Goal: Information Seeking & Learning: Learn about a topic

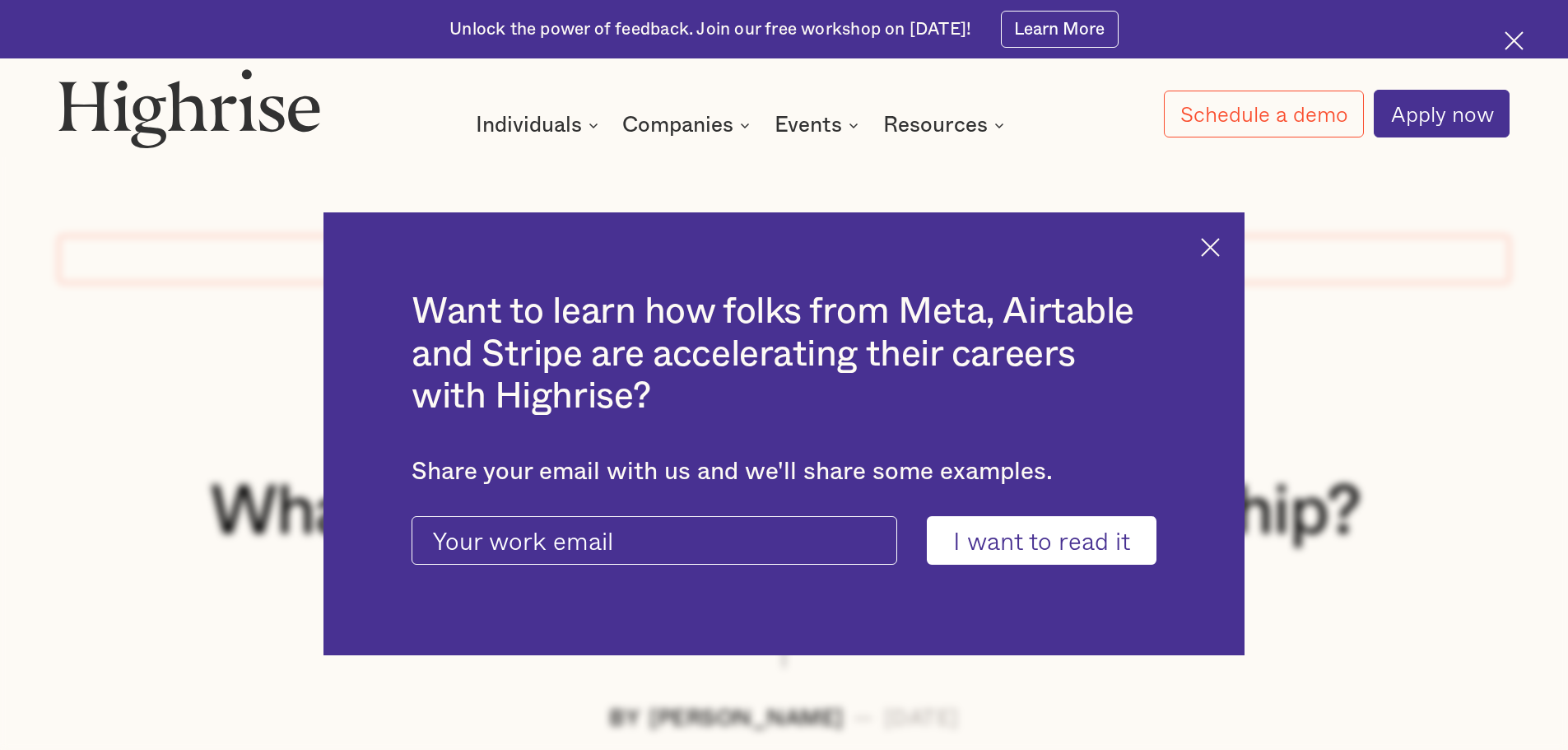
click at [1215, 243] on img at bounding box center [1211, 247] width 19 height 19
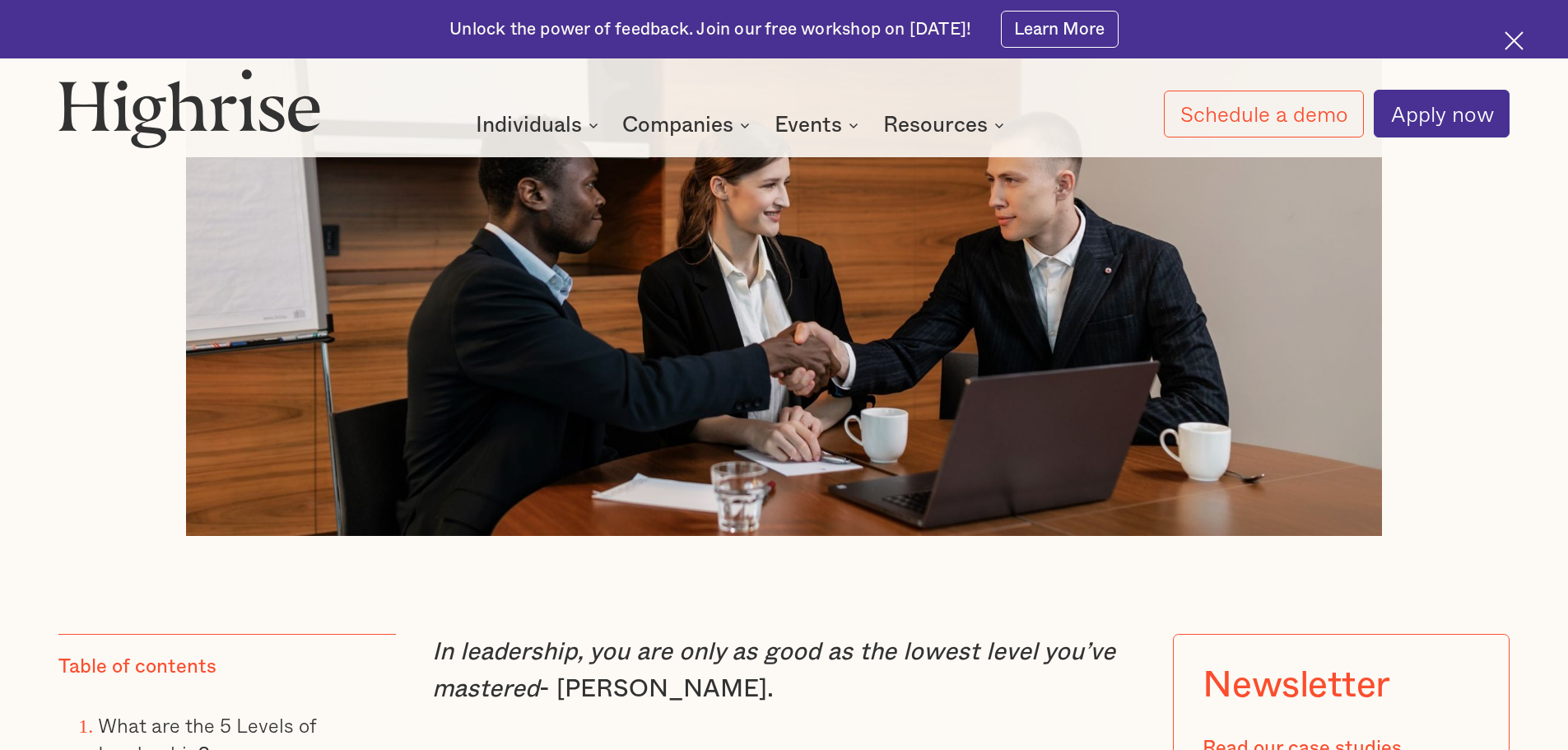
scroll to position [988, 0]
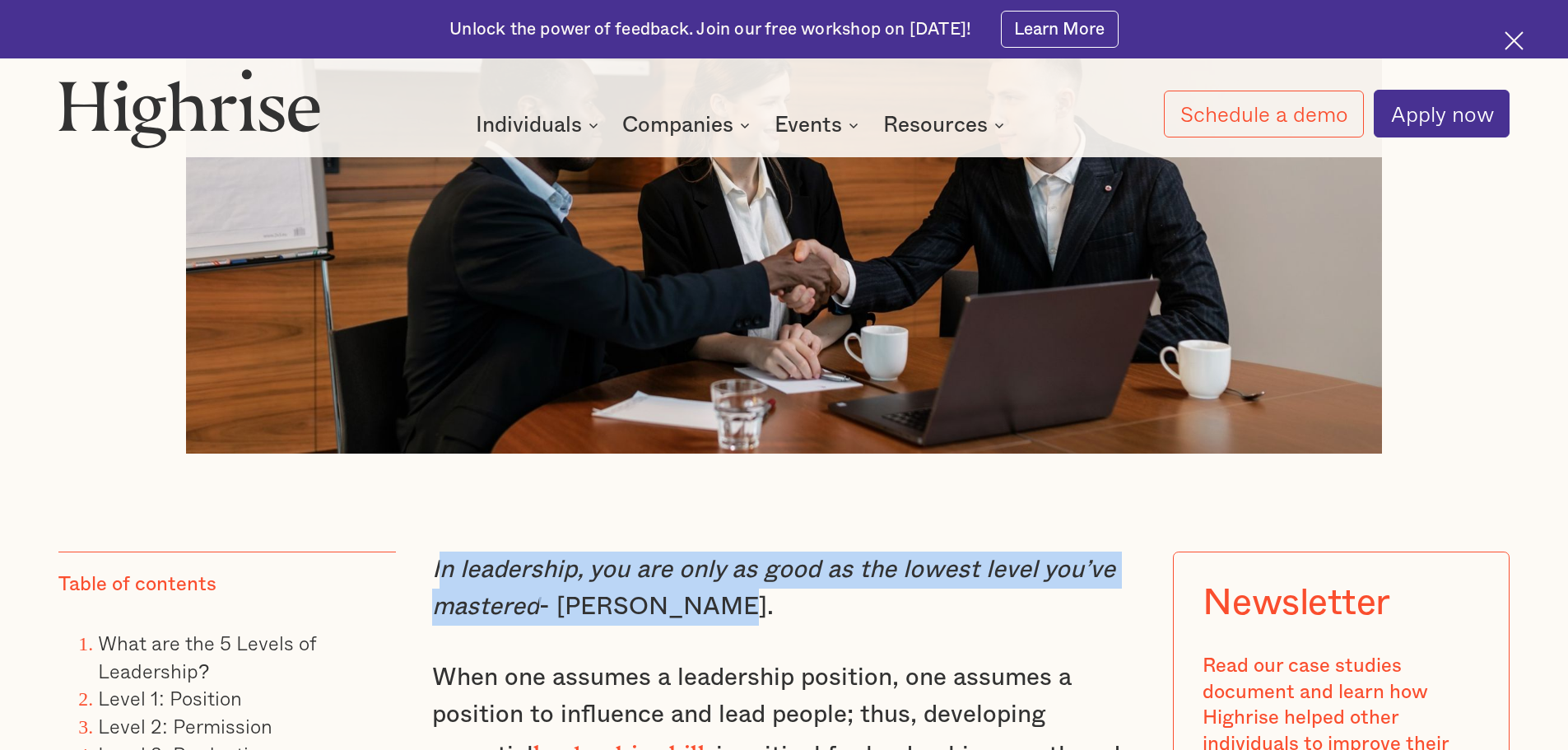
drag, startPoint x: 434, startPoint y: 575, endPoint x: 707, endPoint y: 623, distance: 277.2
click at [707, 623] on p "In leadership, you are only as good as the lowest level you’ve mastered - [PERS…" at bounding box center [784, 588] width 704 height 73
copy p "n leadership, you are only as good as the lowest level you’ve mastered - [PERSO…"
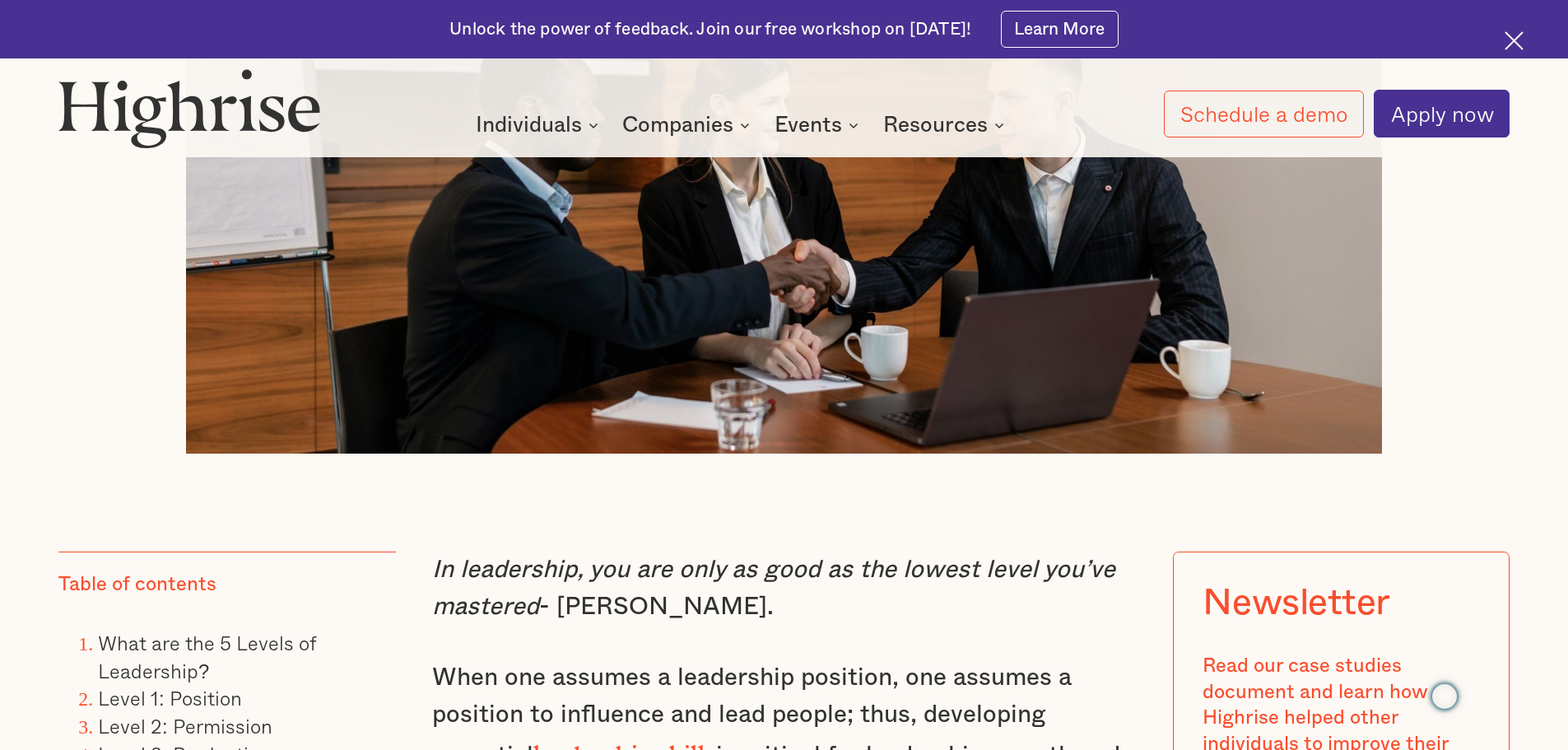
click at [432, 575] on em "In leadership, you are only as good as the lowest level you’ve mastered" at bounding box center [774, 588] width 683 height 62
click at [437, 575] on em "In leadership, you are only as good as the lowest level you’ve mastered" at bounding box center [774, 588] width 683 height 62
copy em "In"
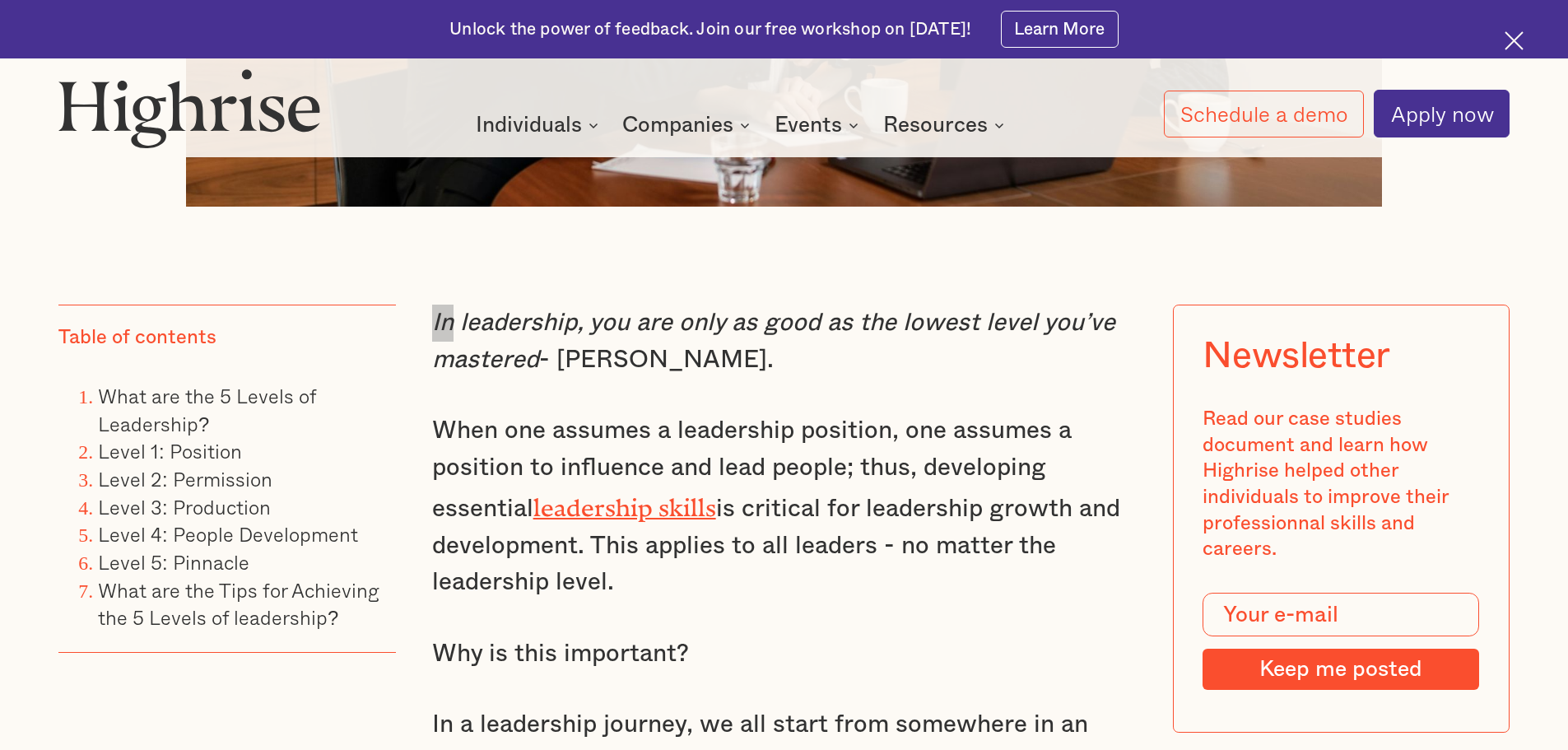
scroll to position [1317, 0]
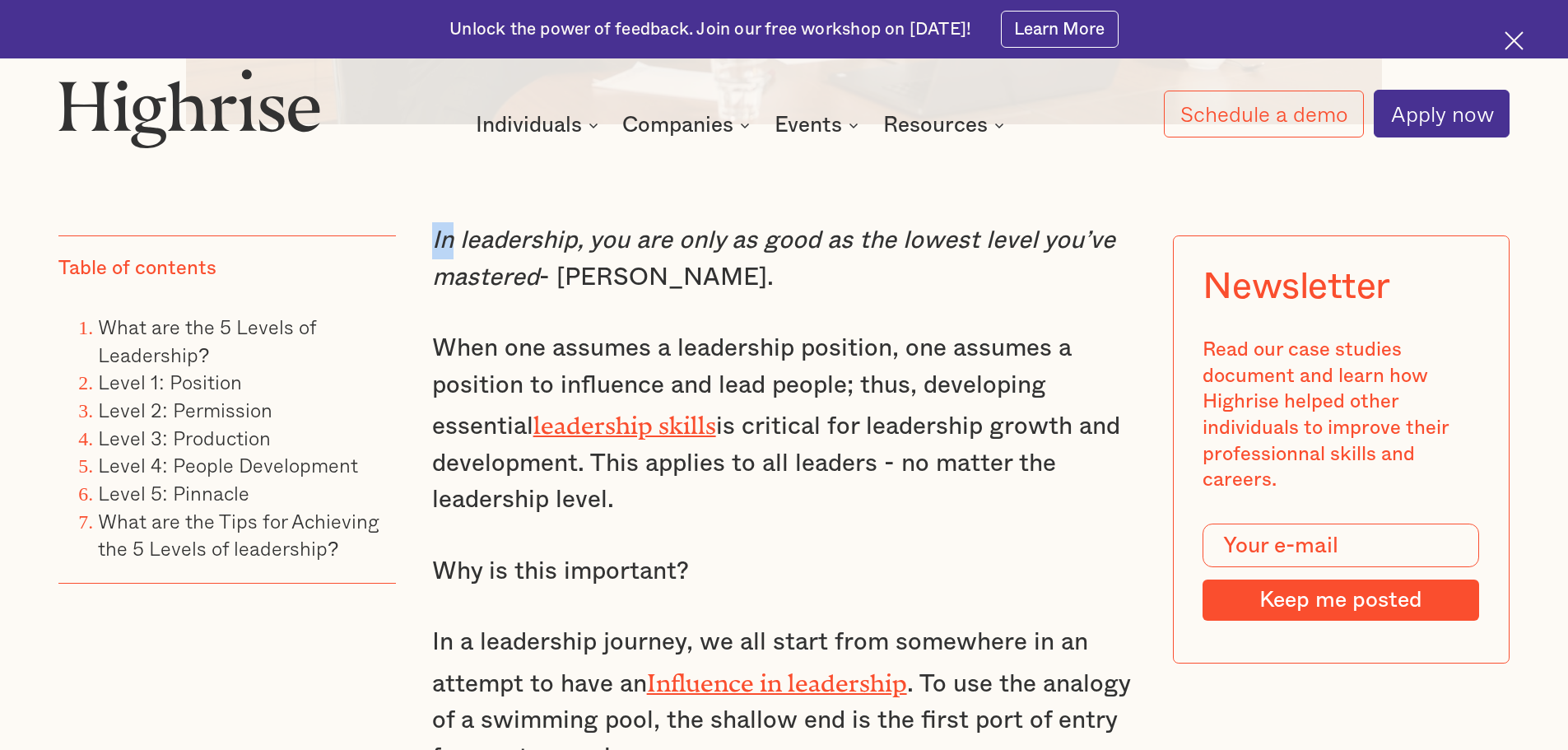
drag, startPoint x: 432, startPoint y: 353, endPoint x: 807, endPoint y: 493, distance: 400.3
click at [807, 493] on p "When one assumes a leadership position, one assumes a position to influence and…" at bounding box center [784, 424] width 704 height 188
copy p "When one assumes a leadership position, one assumes a position to influence and…"
click at [450, 368] on p "When one assumes a leadership position, one assumes a position to influence and…" at bounding box center [784, 424] width 704 height 188
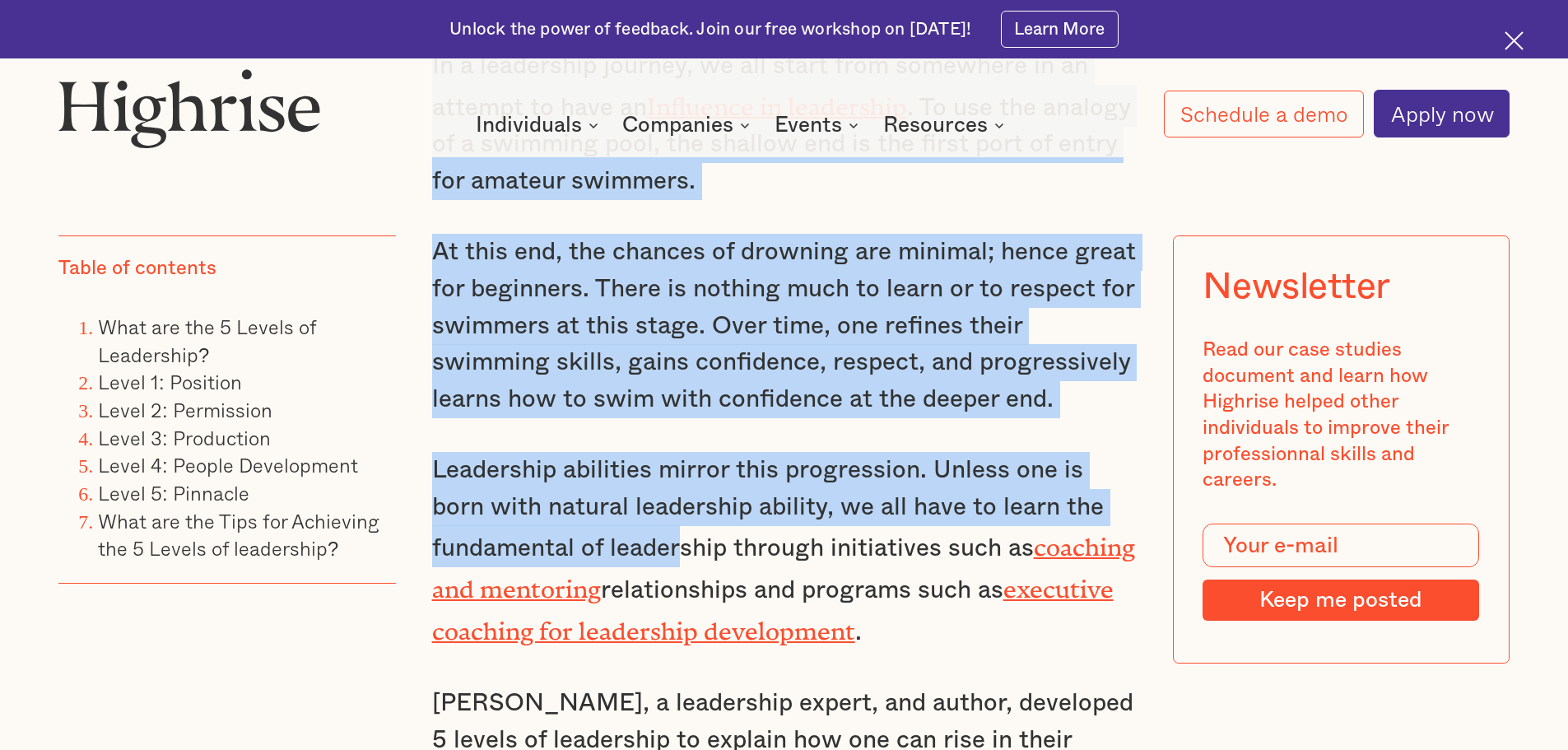
scroll to position [1975, 0]
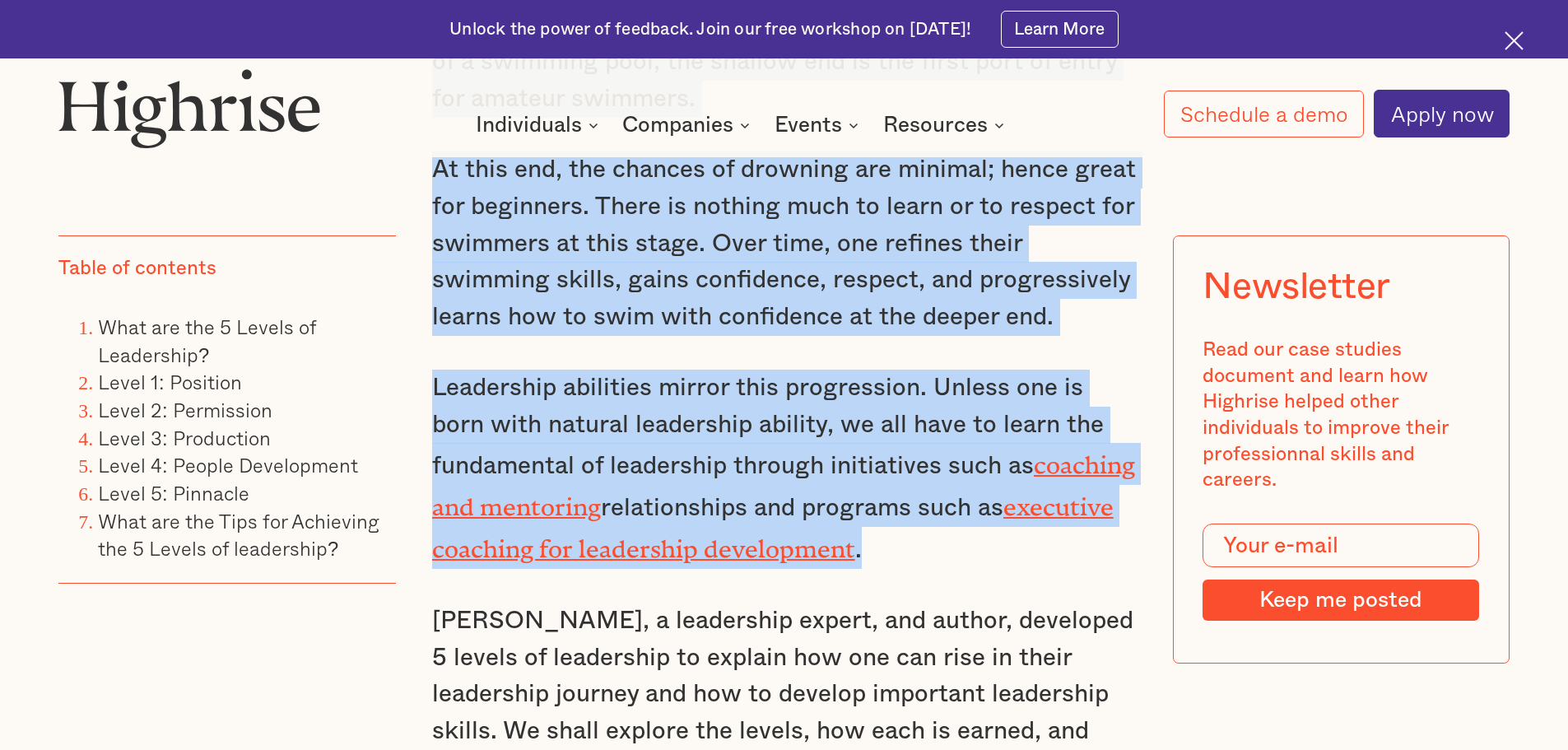
drag, startPoint x: 433, startPoint y: 357, endPoint x: 1001, endPoint y: 547, distance: 598.9
copy div "When one assumes a leadership position, one assumes a position to influence and…"
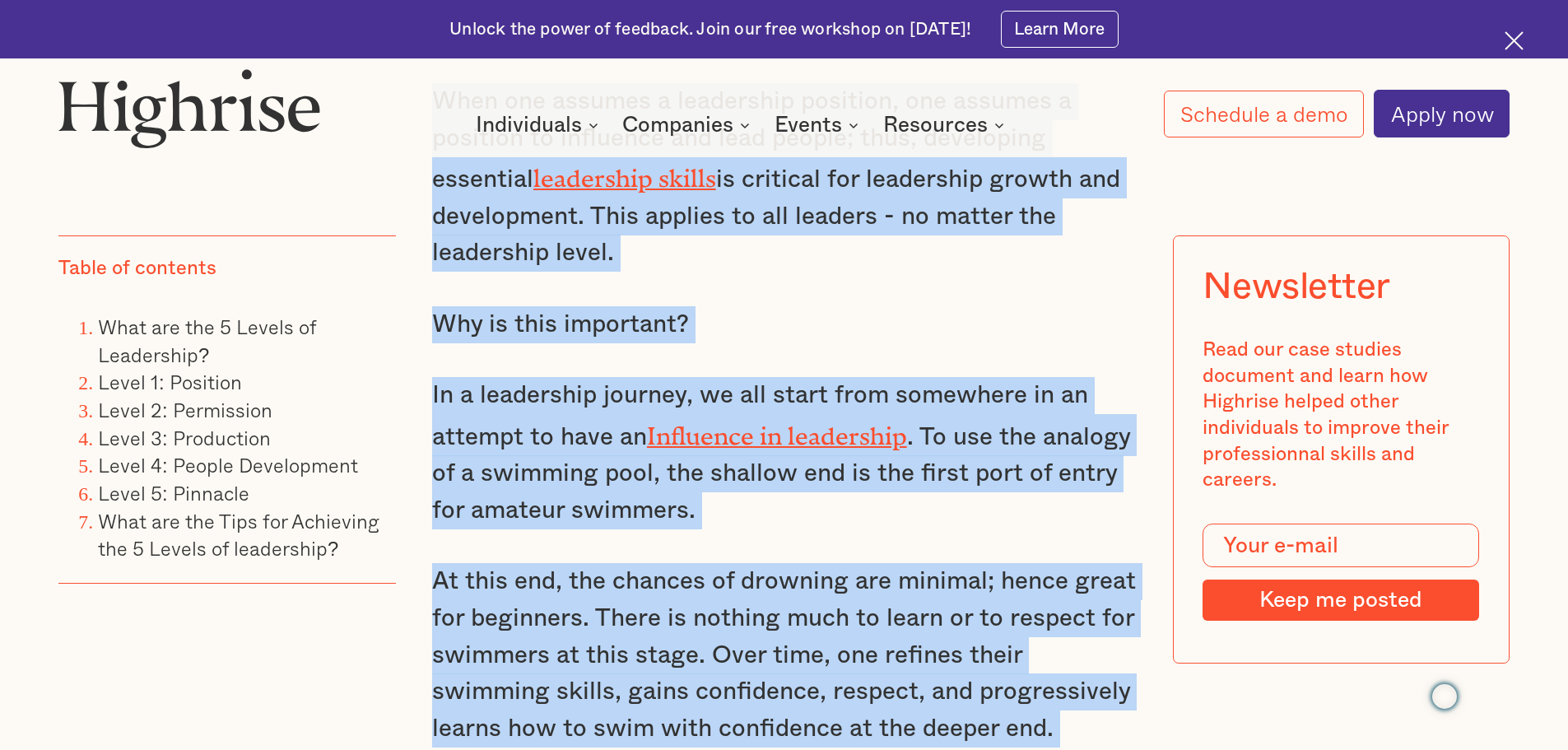
scroll to position [1235, 0]
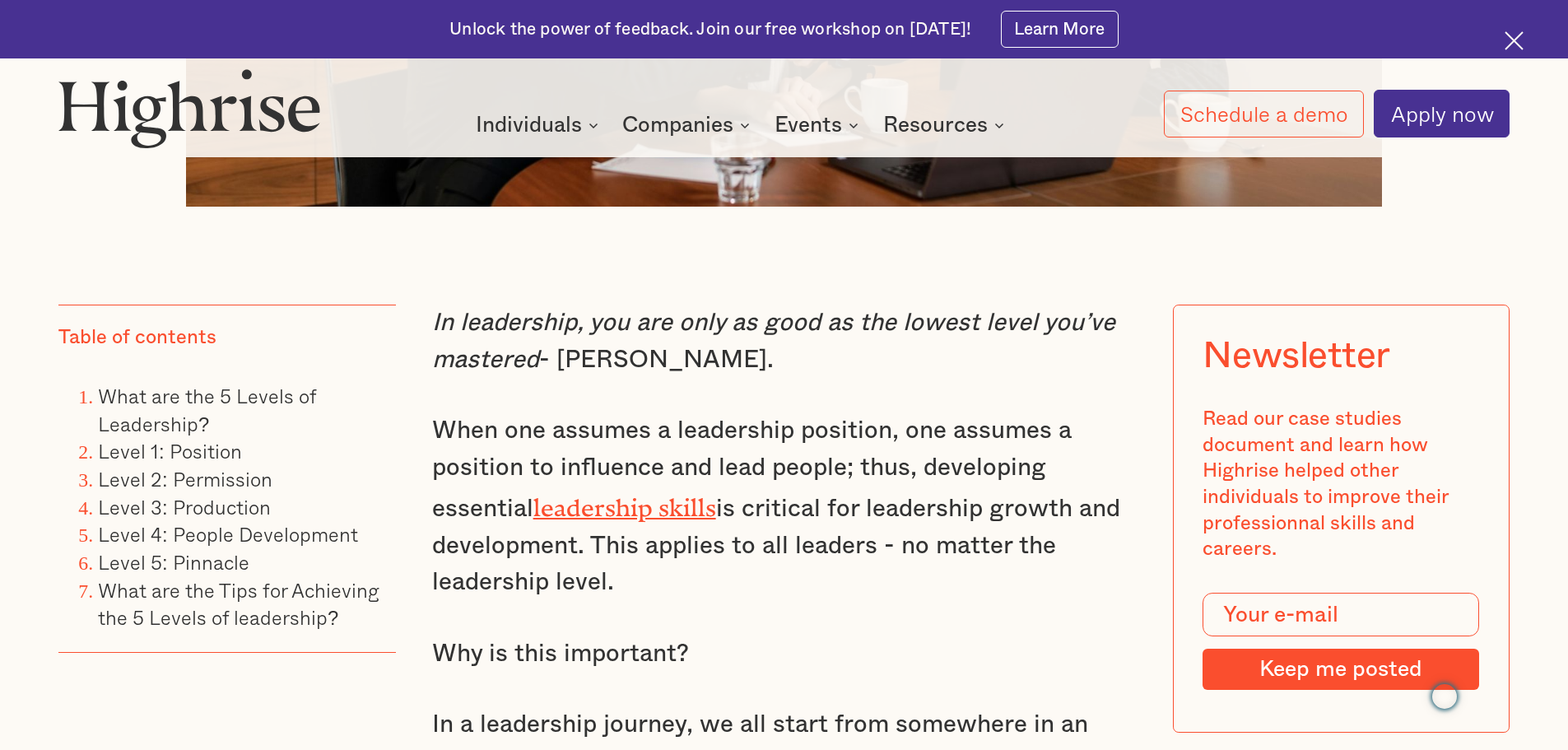
click at [578, 330] on em "In leadership, you are only as good as the lowest level you’ve mastered" at bounding box center [774, 341] width 683 height 62
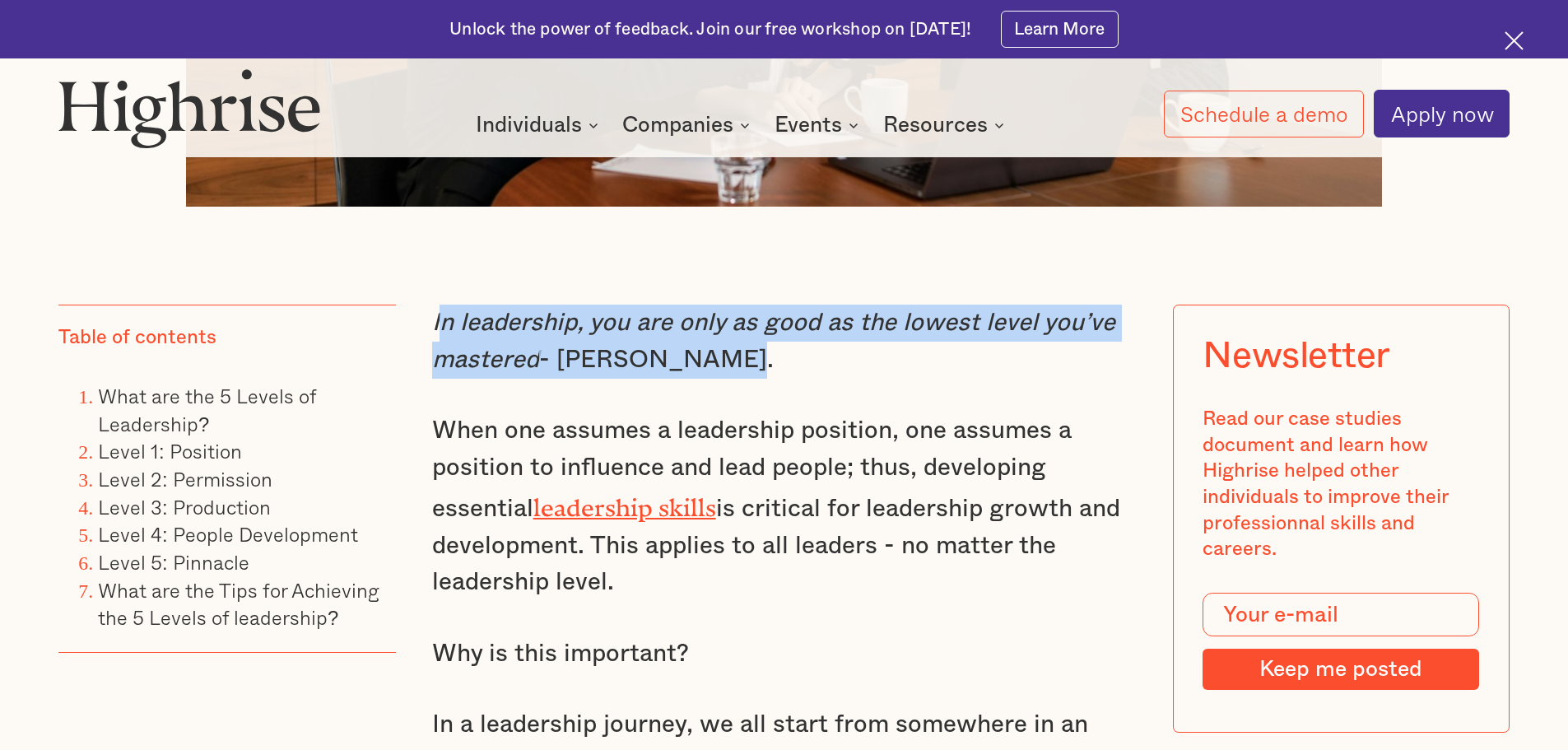
drag, startPoint x: 433, startPoint y: 333, endPoint x: 785, endPoint y: 375, distance: 354.5
click at [785, 375] on p "In leadership, you are only as good as the lowest level you’ve mastered - [PERS…" at bounding box center [784, 341] width 704 height 73
copy p "n leadership, you are only as good as the lowest level you’ve mastered - [PERSO…"
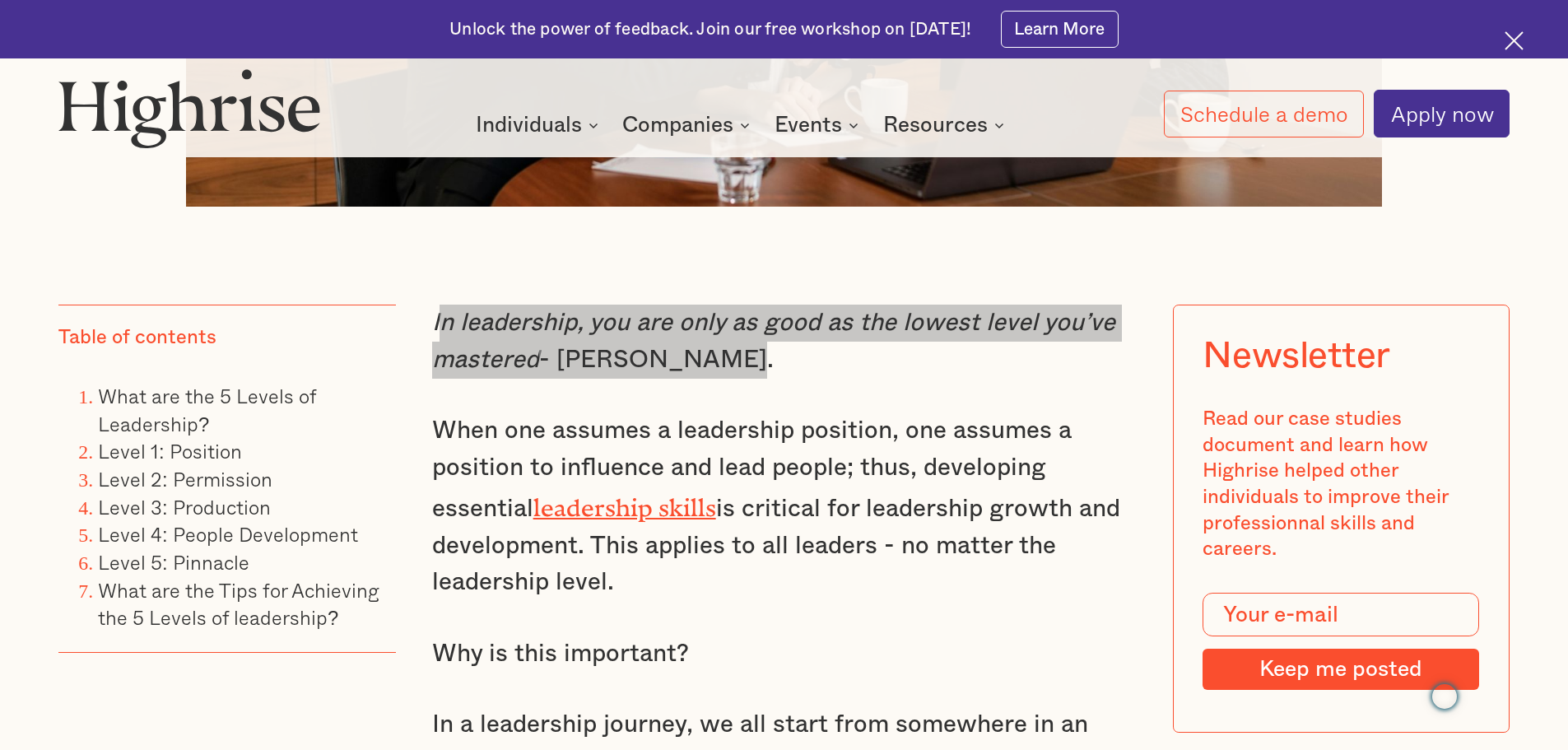
scroll to position [1317, 0]
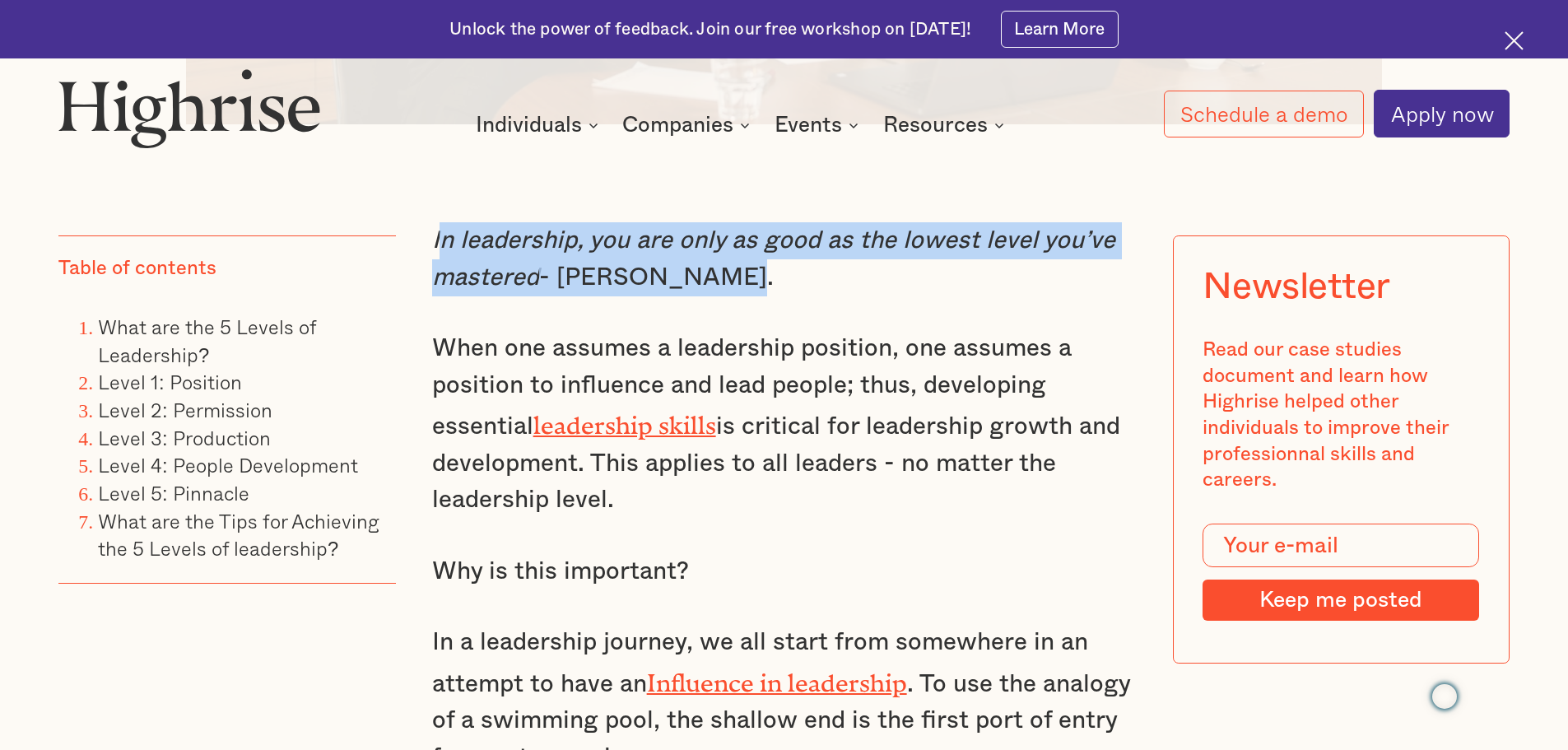
drag, startPoint x: 431, startPoint y: 355, endPoint x: 627, endPoint y: 494, distance: 240.3
click at [627, 494] on p "When one assumes a leadership position, one assumes a position to influence and…" at bounding box center [784, 424] width 704 height 188
copy p "When one assumes a leadership position, one assumes a position to influence and…"
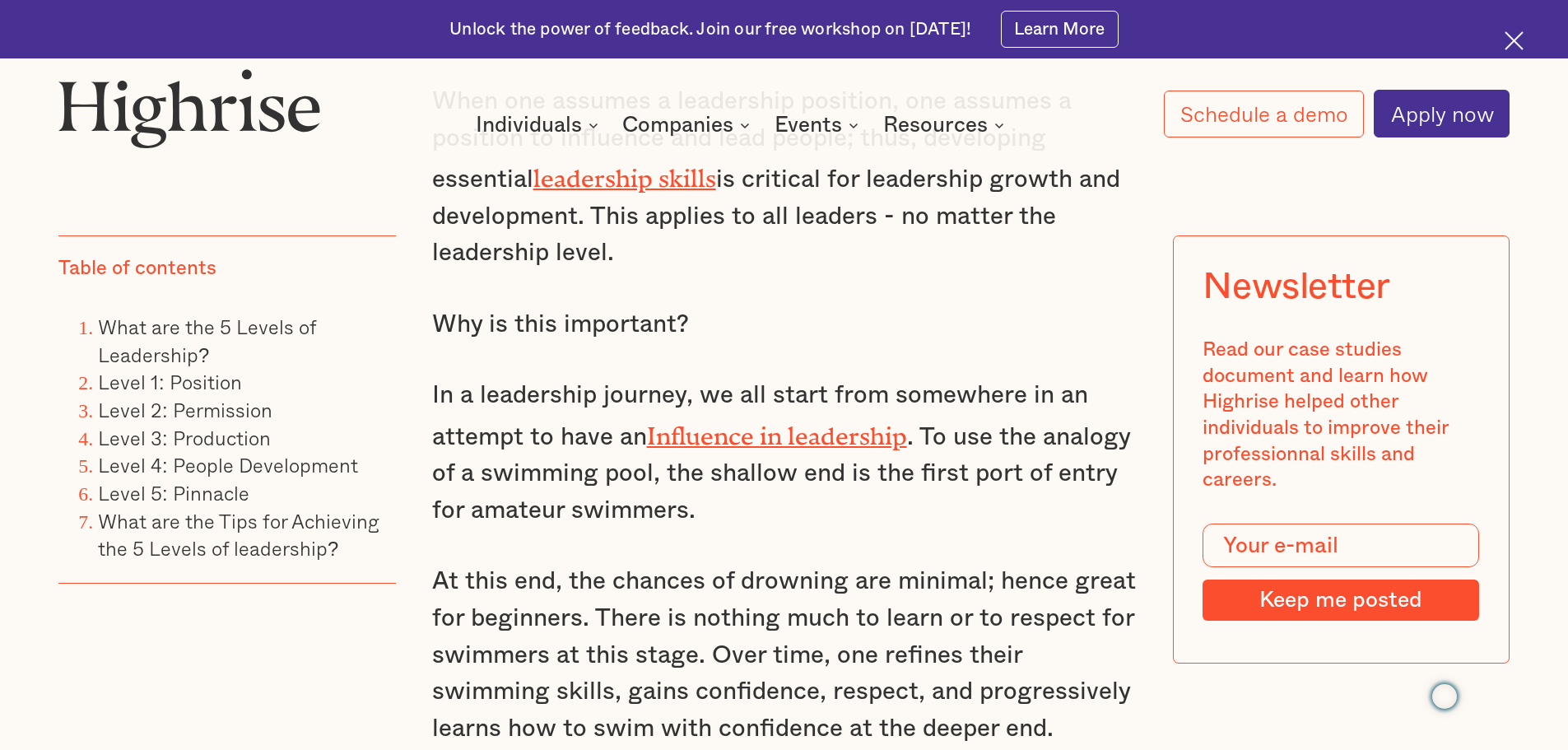
scroll to position [1646, 0]
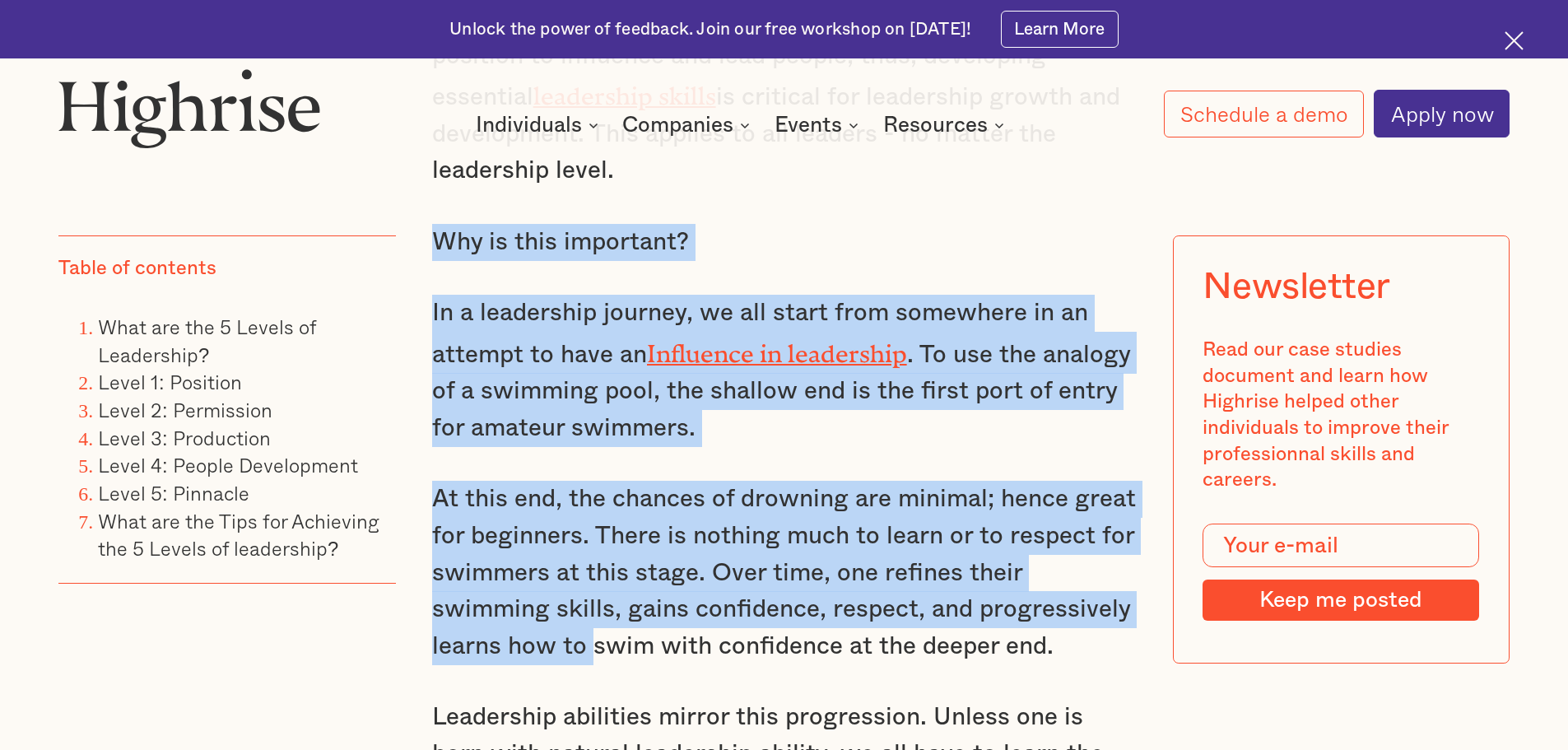
scroll to position [1893, 0]
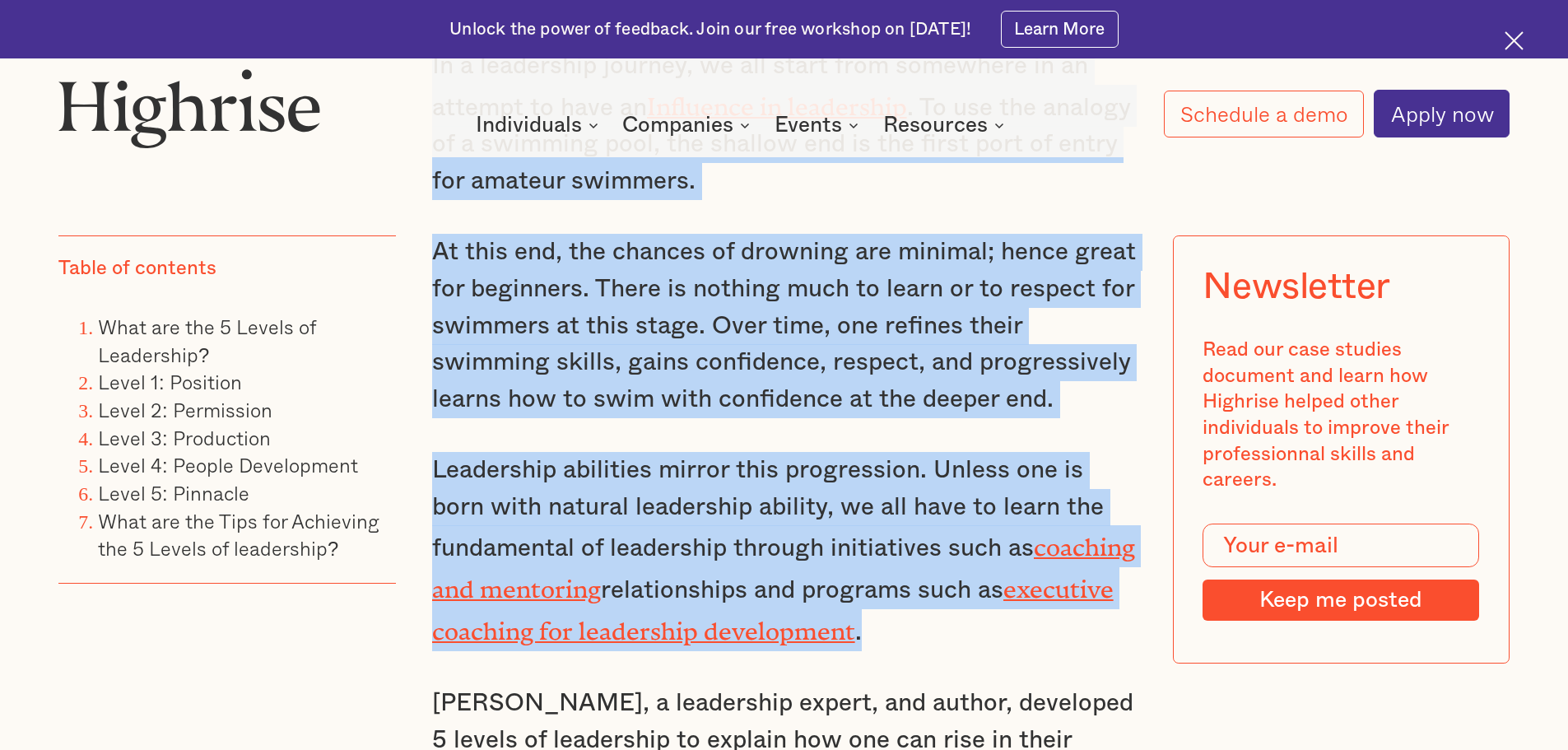
drag, startPoint x: 429, startPoint y: 251, endPoint x: 978, endPoint y: 623, distance: 663.2
copy div "Why is this important? In a leadership journey, we all start from somewhere in …"
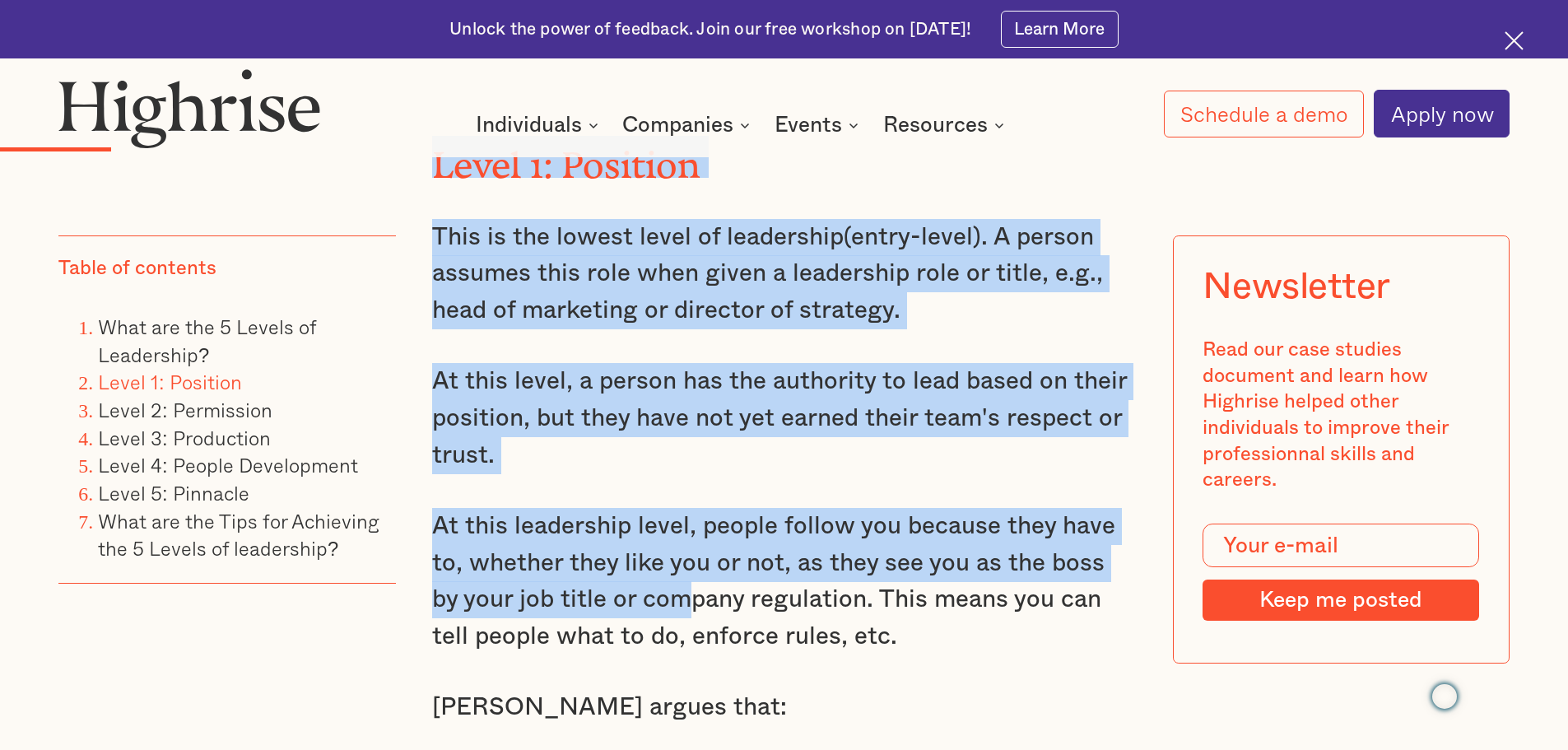
scroll to position [4115, 0]
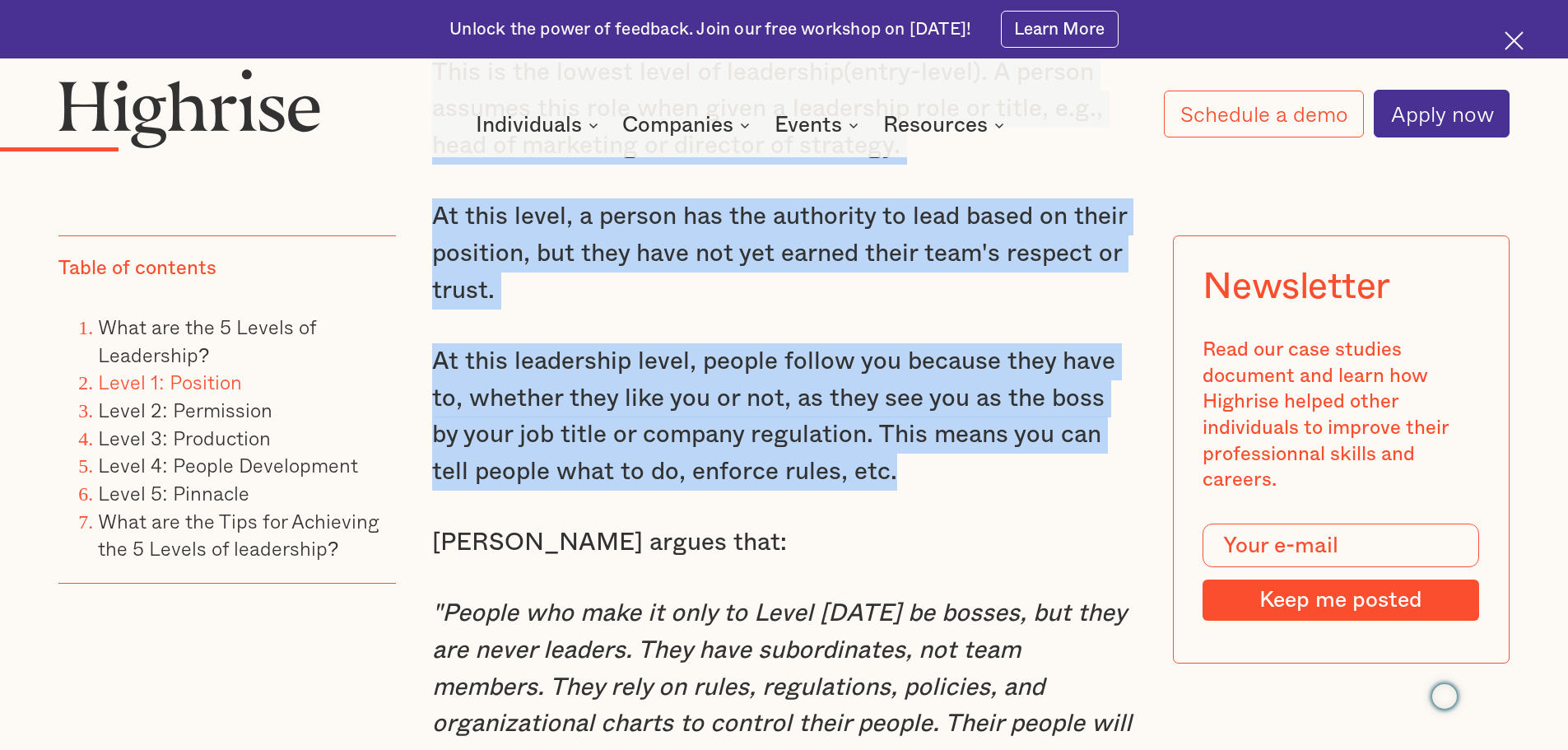
drag, startPoint x: 430, startPoint y: 224, endPoint x: 909, endPoint y: 464, distance: 535.8
copy div "Level 1: Position This is the lowest level of leadership(entry-level). A person…"
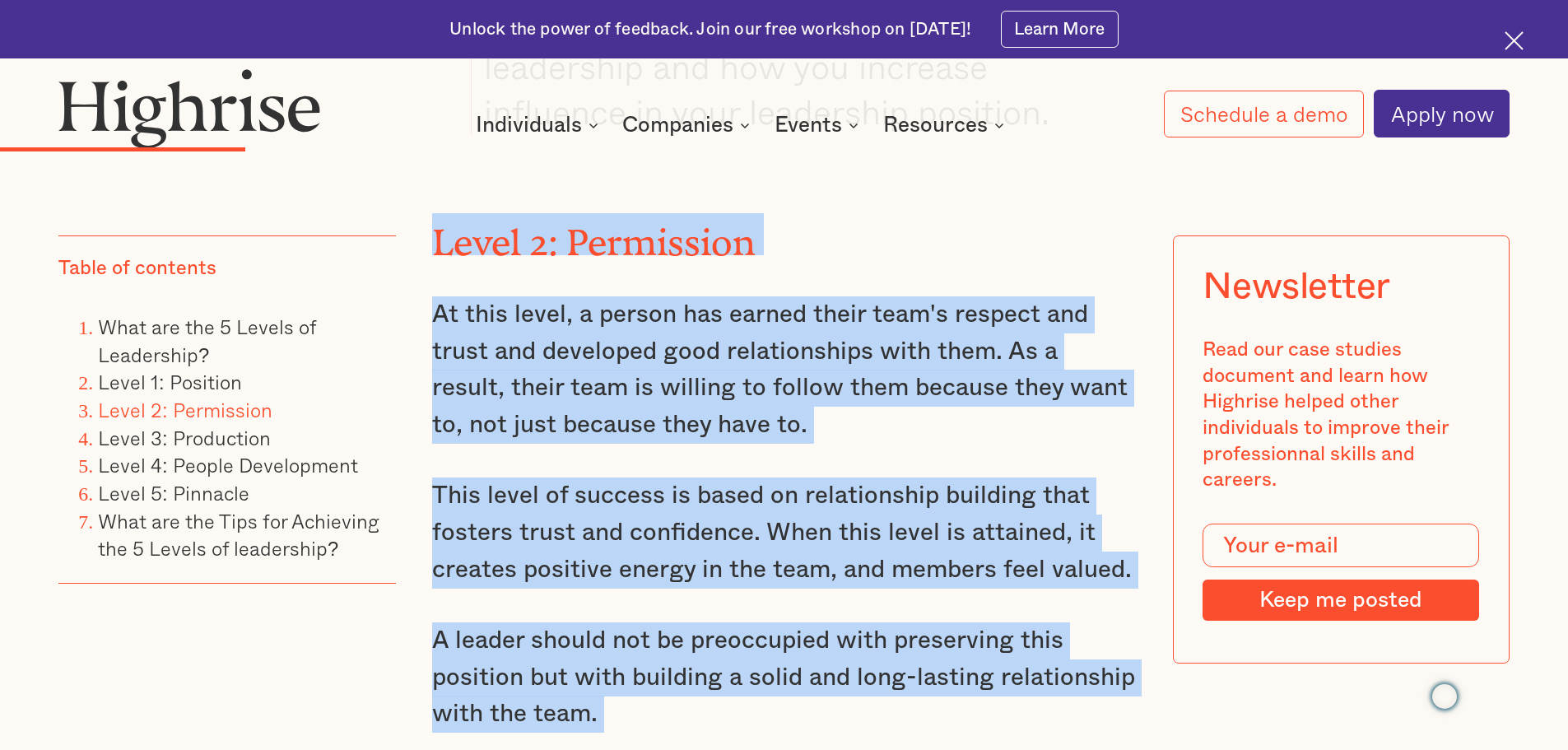
scroll to position [6420, 0]
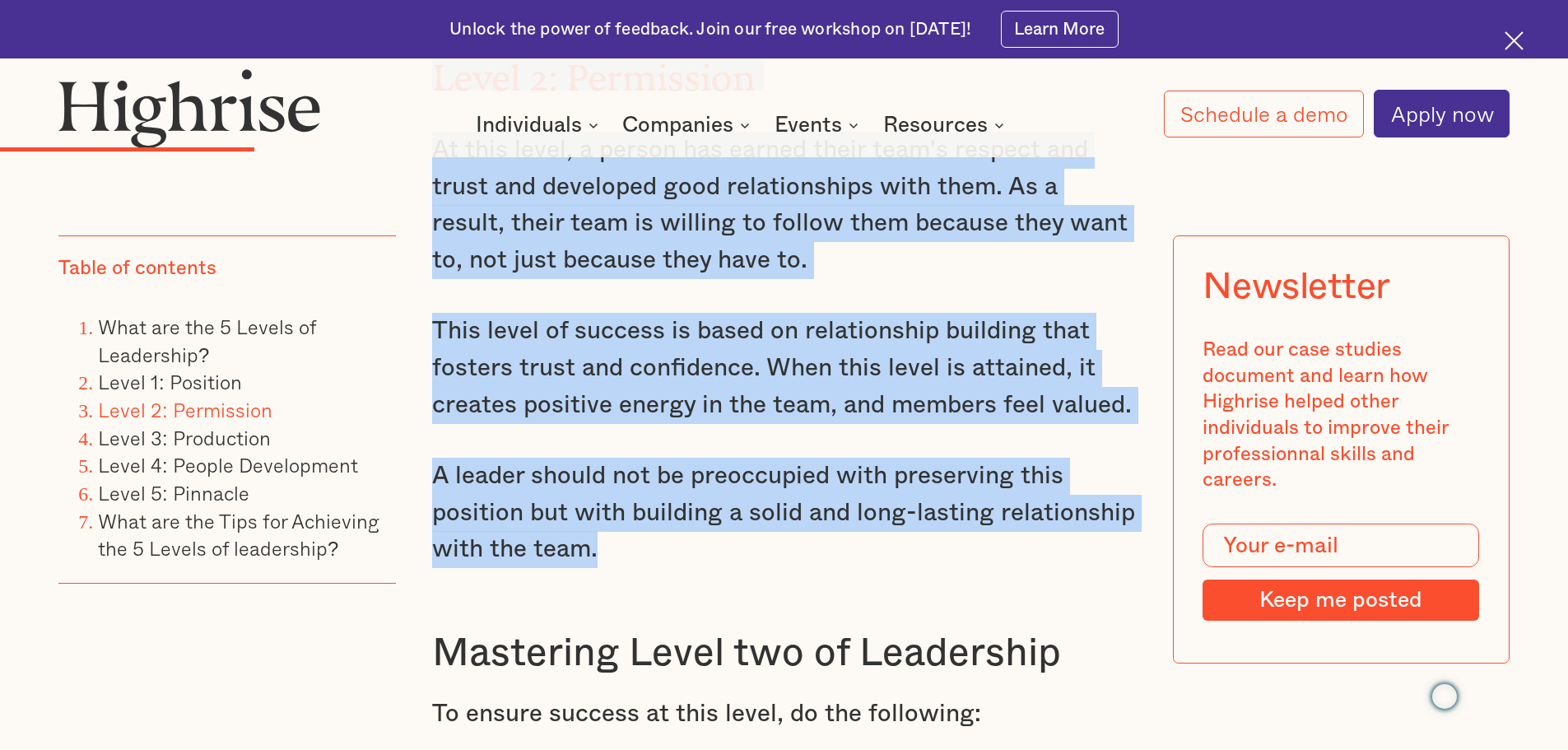
drag, startPoint x: 431, startPoint y: 195, endPoint x: 791, endPoint y: 516, distance: 482.3
copy div "Level 2: Permission At this level, a person has earned their team's respect and…"
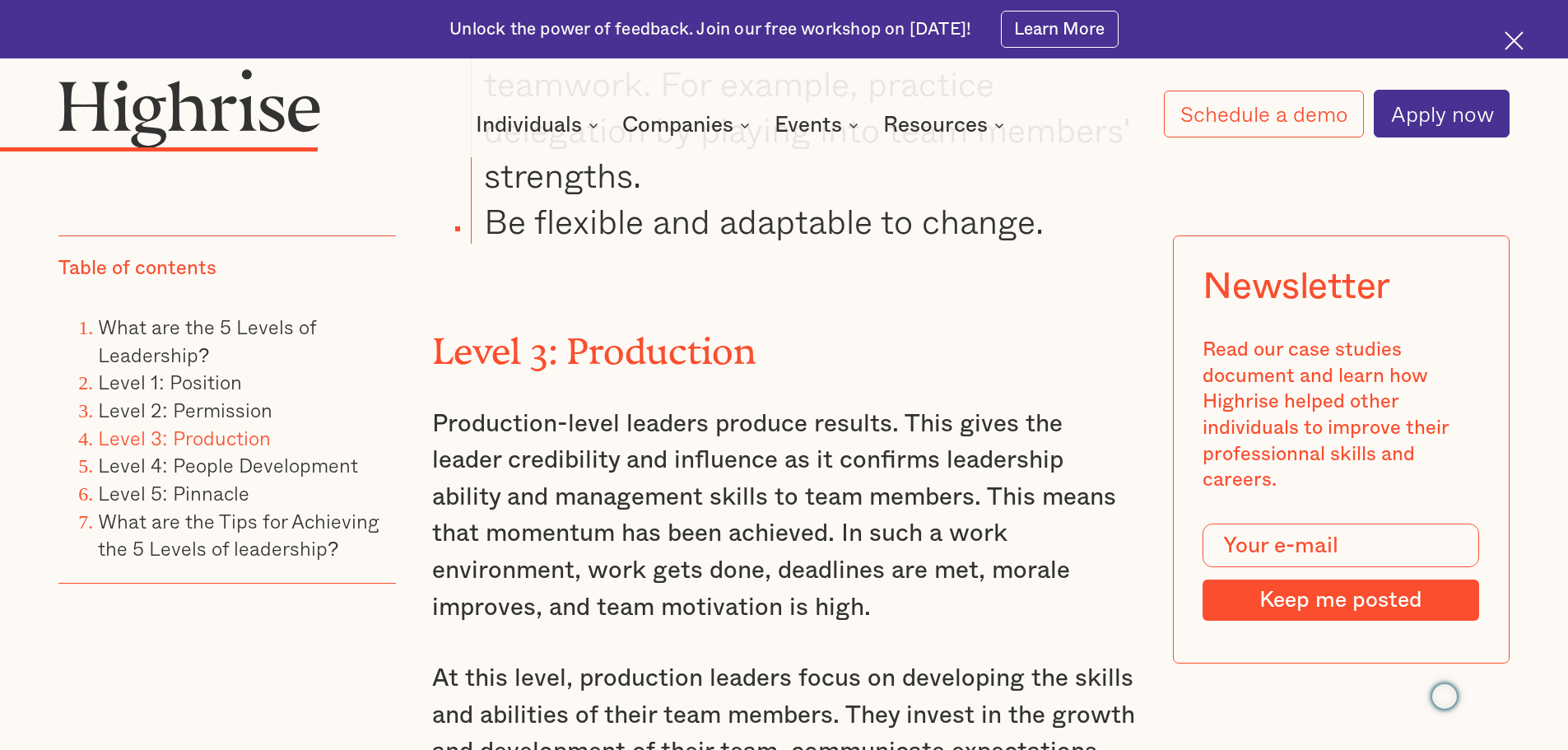
scroll to position [7571, 0]
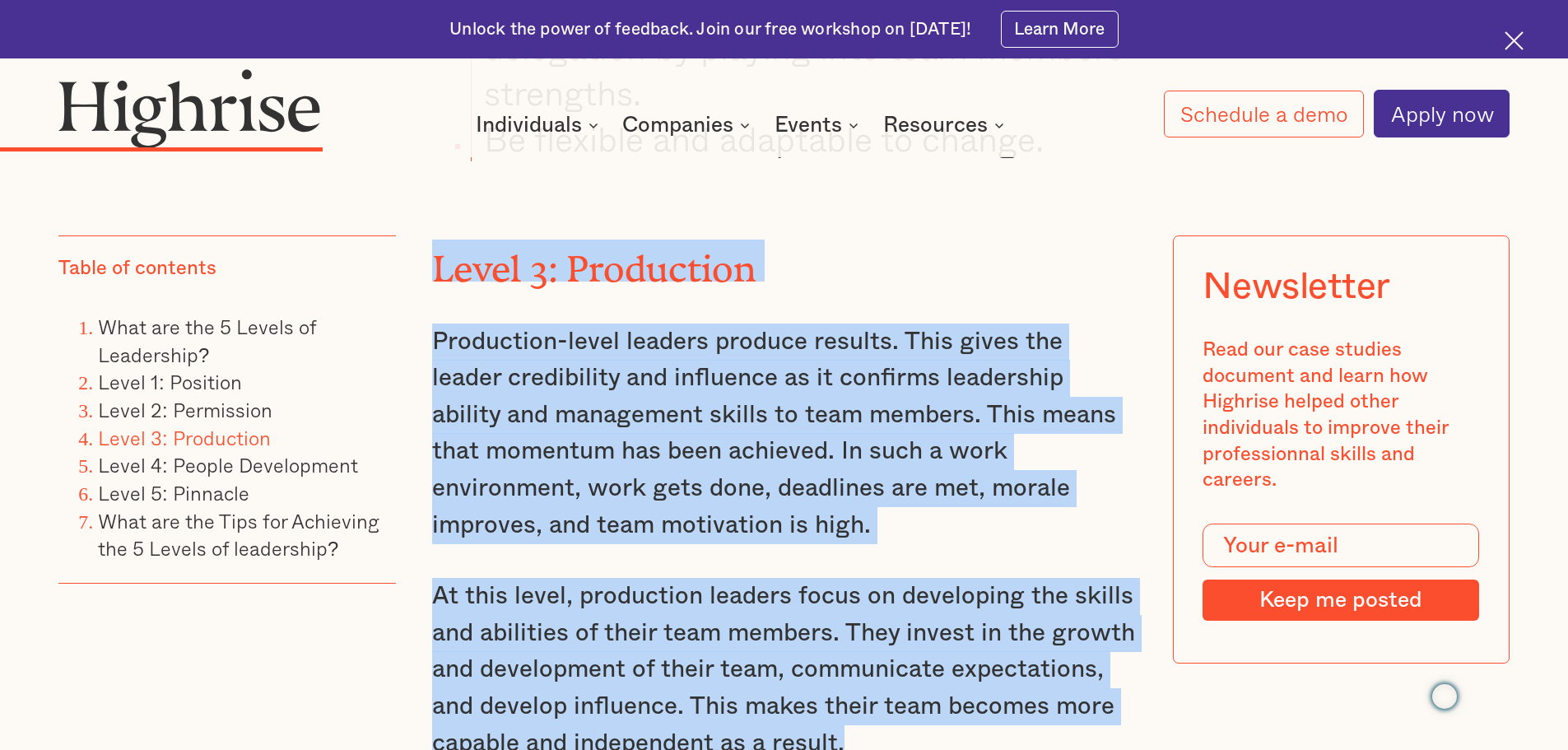
drag, startPoint x: 432, startPoint y: 176, endPoint x: 866, endPoint y: 654, distance: 645.6
copy div "Level 3: Production Production-level leaders produce results. This gives the le…"
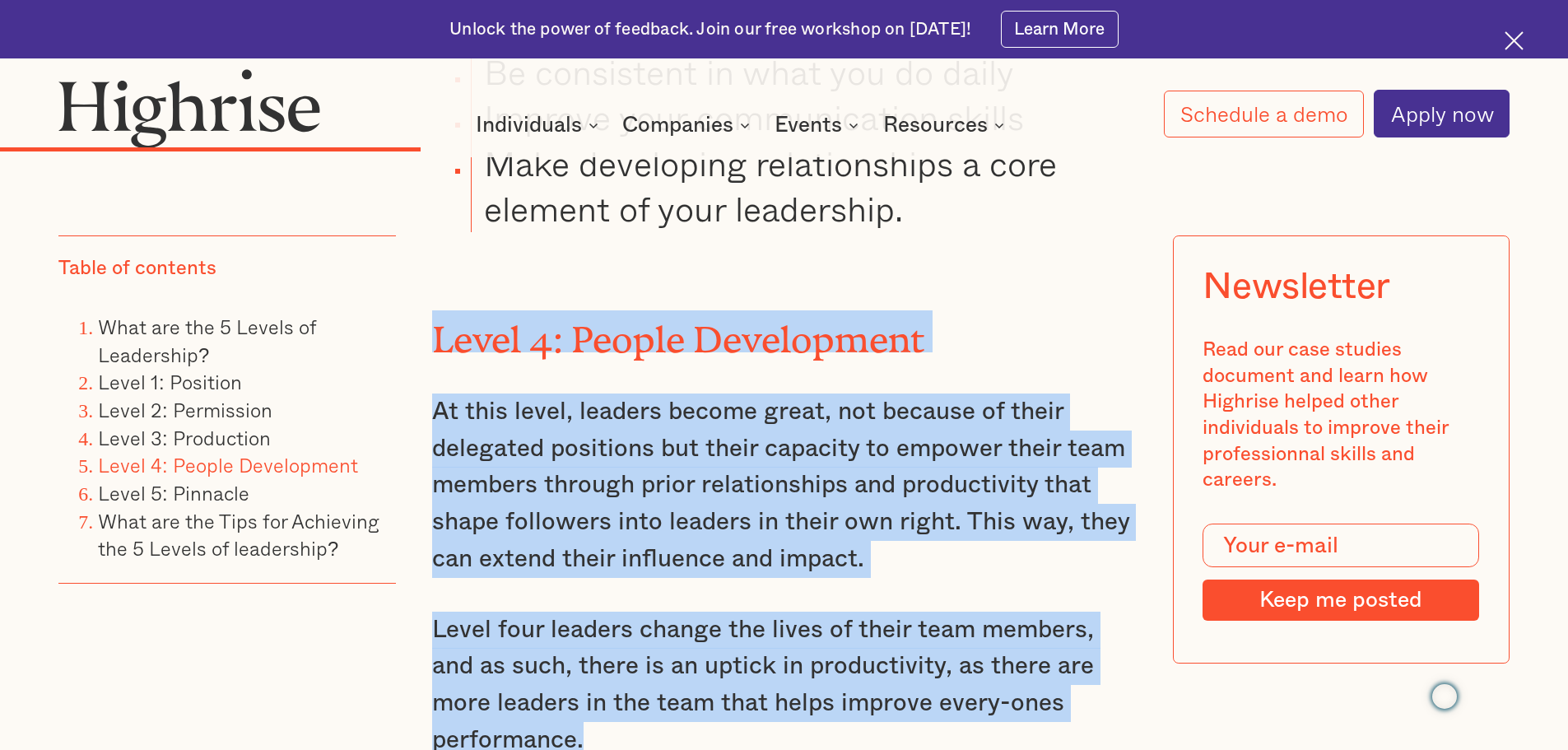
scroll to position [9300, 0]
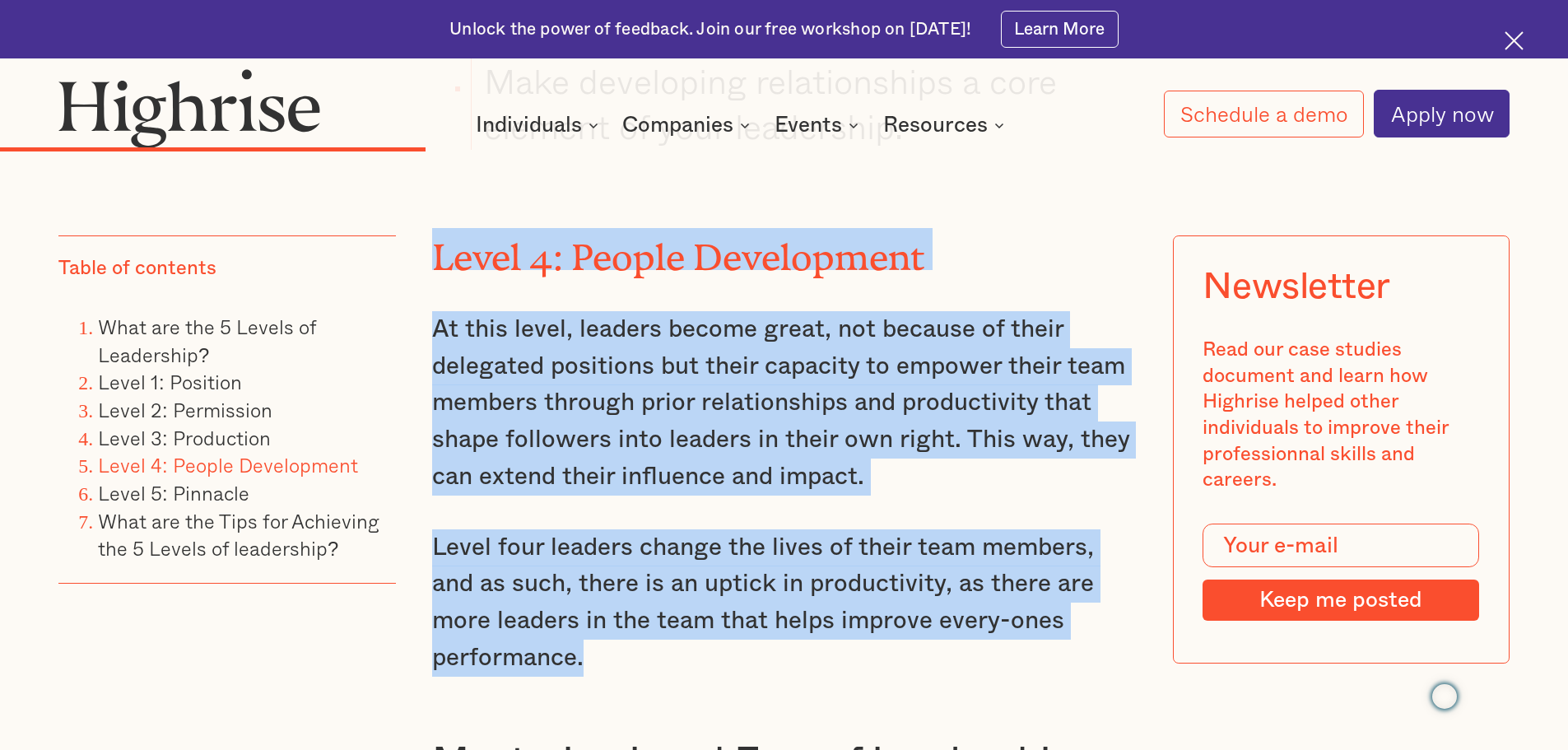
drag, startPoint x: 434, startPoint y: 287, endPoint x: 916, endPoint y: 629, distance: 591.0
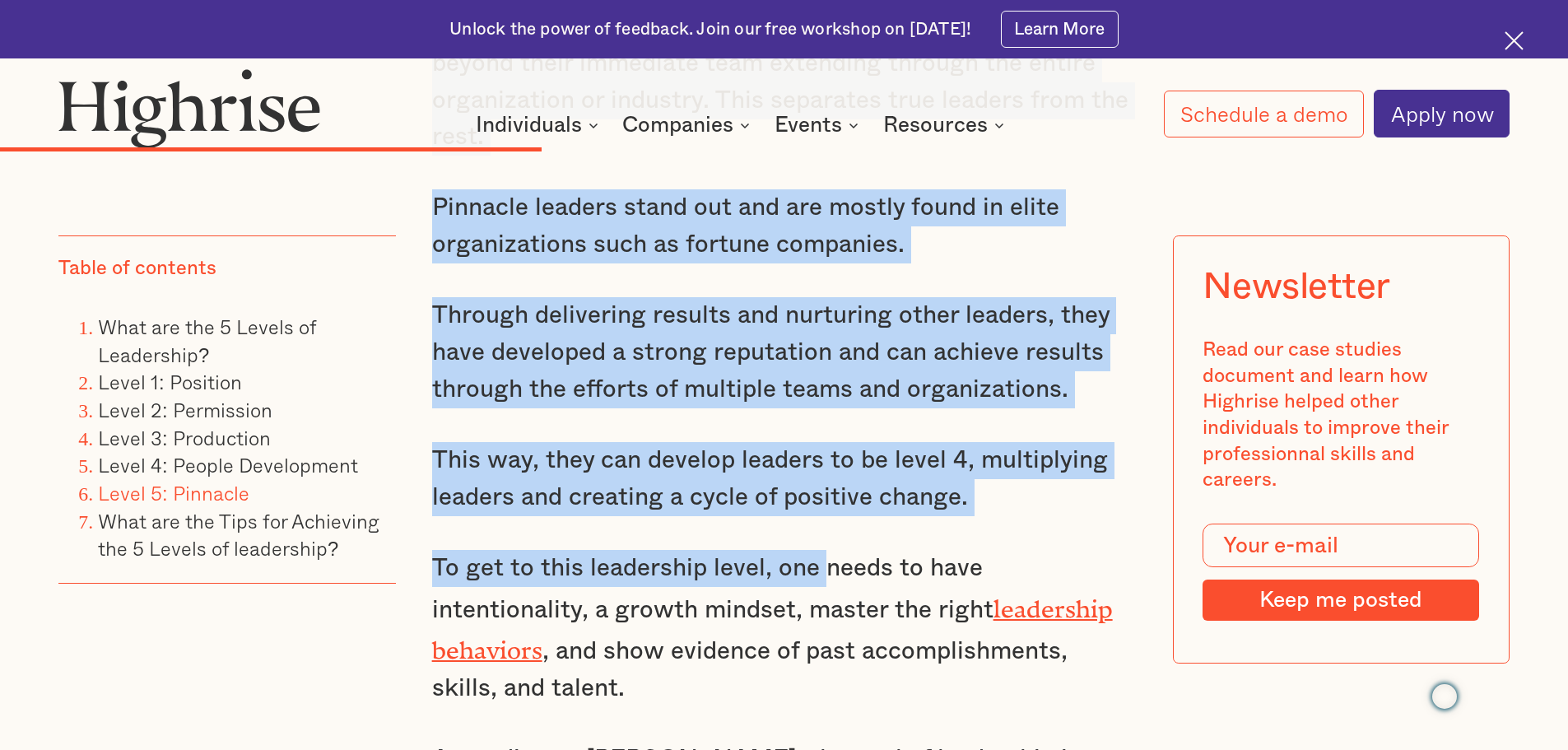
scroll to position [11275, 0]
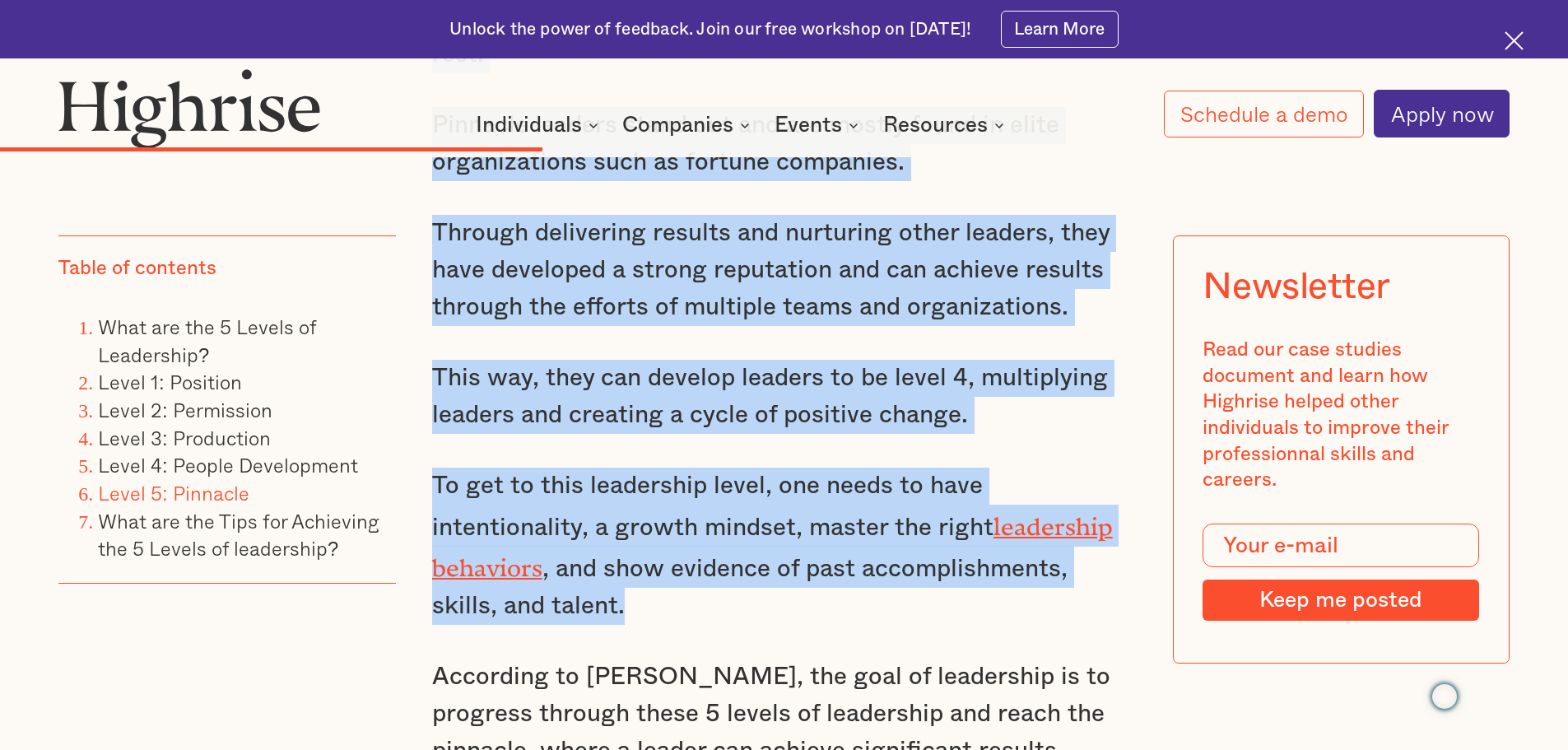
drag, startPoint x: 430, startPoint y: 201, endPoint x: 821, endPoint y: 555, distance: 527.4
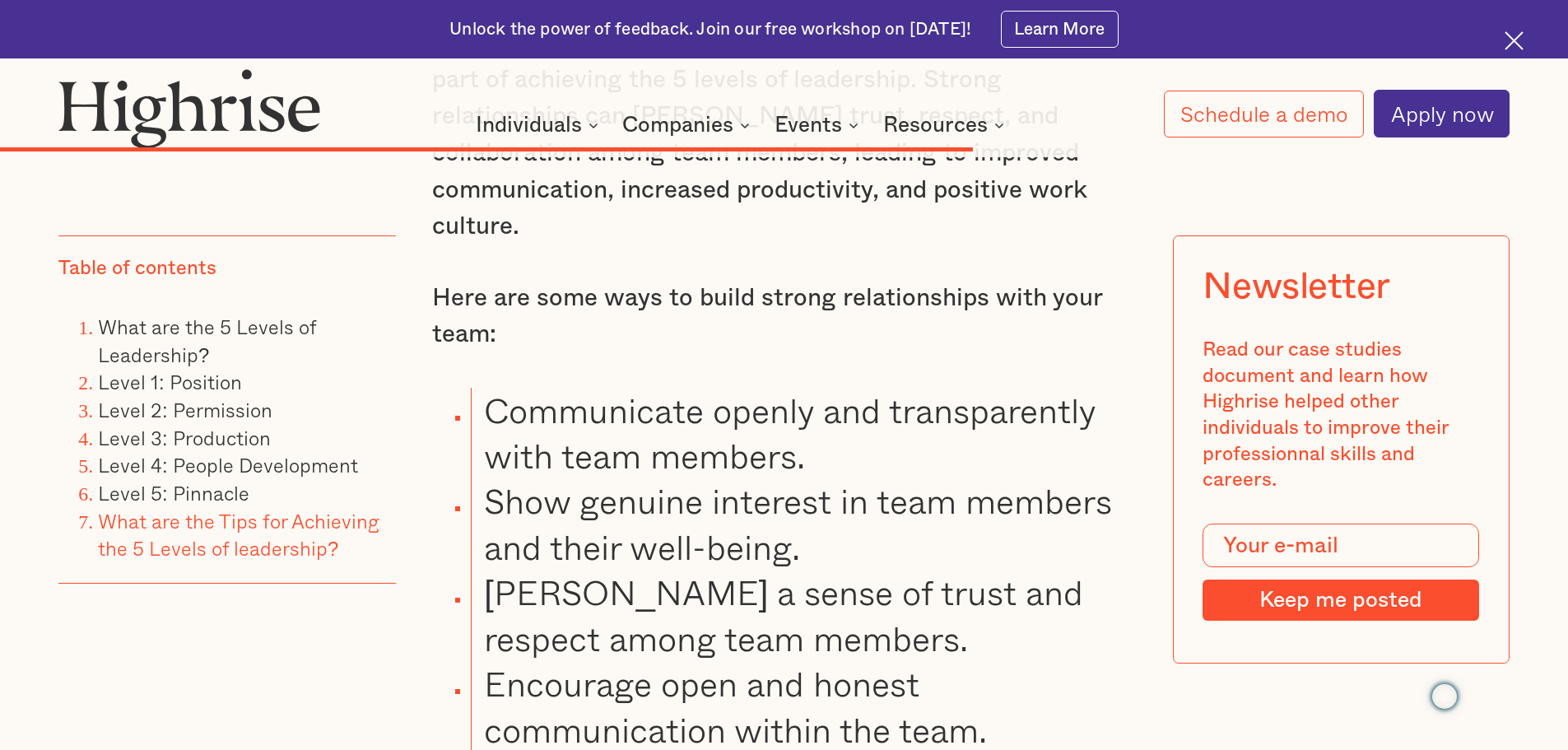
scroll to position [19176, 0]
